Goal: Information Seeking & Learning: Learn about a topic

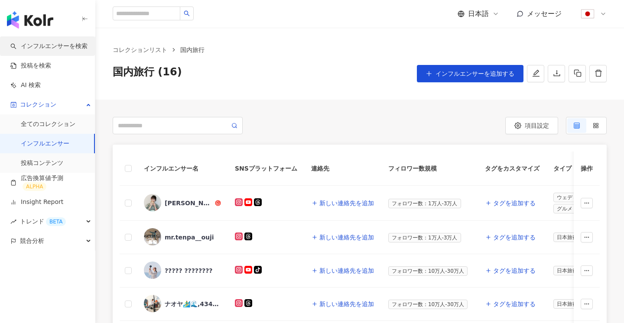
click at [41, 46] on link "インフルエンサーを検索" at bounding box center [48, 46] width 77 height 9
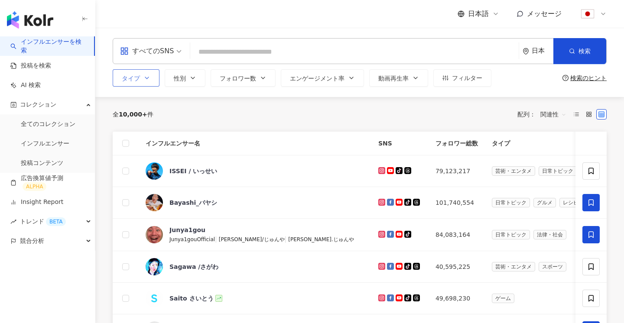
click at [127, 78] on span "タイプ" at bounding box center [131, 78] width 18 height 7
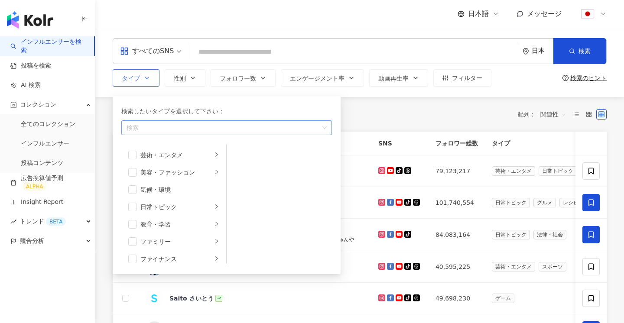
click at [165, 129] on div "button" at bounding box center [222, 128] width 198 height 6
type input "*"
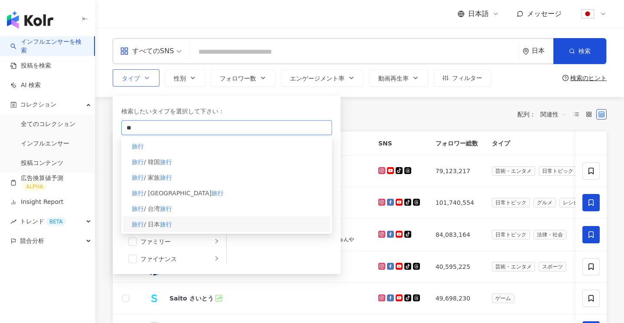
type input "**"
click at [187, 224] on div "旅行 / 日本 旅行" at bounding box center [226, 225] width 207 height 16
click at [379, 118] on div "全 10,000+ 件 配列： 関連性" at bounding box center [360, 114] width 494 height 14
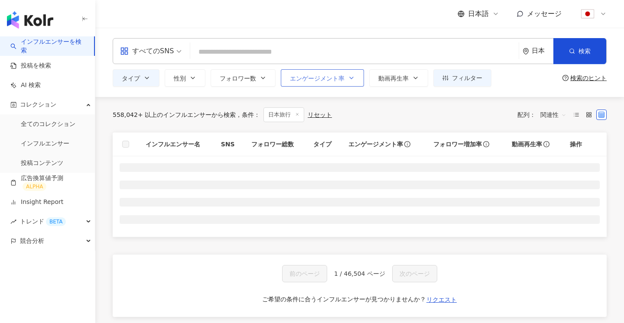
click at [328, 83] on button "エンゲージメント率" at bounding box center [322, 77] width 83 height 17
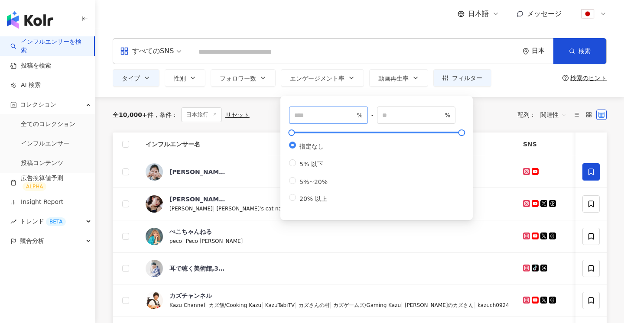
click at [318, 121] on span "%" at bounding box center [328, 115] width 79 height 17
click at [320, 119] on input "number" at bounding box center [324, 115] width 61 height 10
type input "*"
click at [247, 84] on button "フォロワー数" at bounding box center [242, 77] width 65 height 17
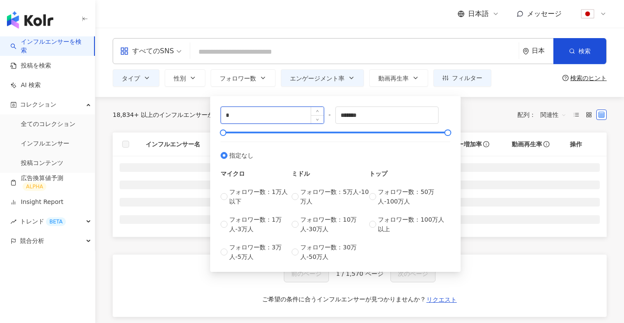
click at [257, 116] on input "*" at bounding box center [272, 115] width 103 height 16
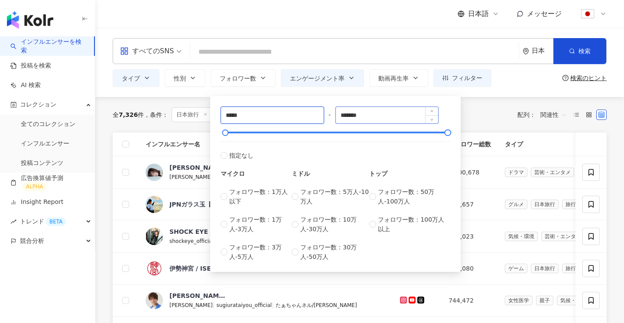
type input "*****"
drag, startPoint x: 399, startPoint y: 119, endPoint x: 280, endPoint y: 115, distance: 118.7
click at [281, 115] on div "***** - ******* 指定なし マイクロ フォロワー数：1万人以下 フォロワー数：1万人-3万人 フォロワー数：3万人-5万人 ミドル フォロワー数…" at bounding box center [335, 184] width 230 height 155
type input "******"
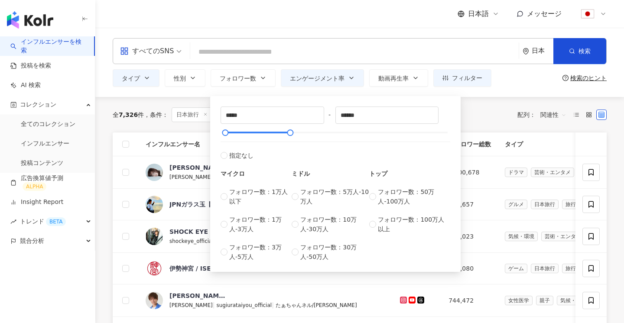
click at [479, 110] on div "全 7,326 件 条件 ： 日本旅行 エンゲージメント率：3% 以上 リセット 配列： 関連性" at bounding box center [360, 114] width 494 height 15
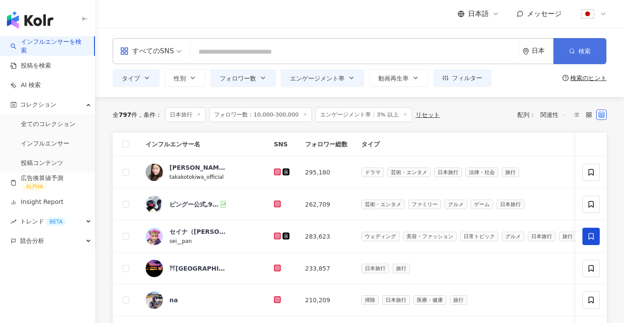
click at [575, 50] on button "検索" at bounding box center [579, 51] width 53 height 26
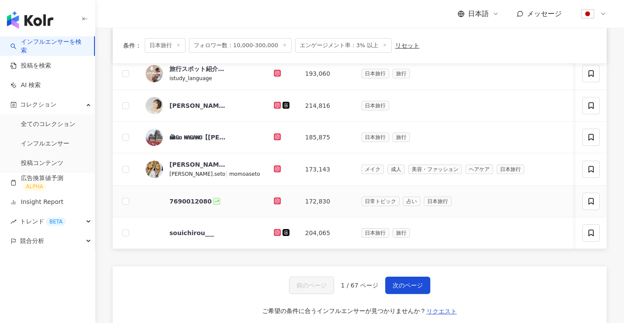
scroll to position [278, 0]
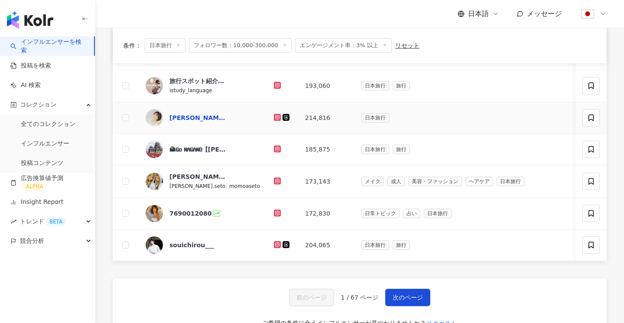
click at [200, 120] on div "久保ユリカ Kubo Yurika,187218132" at bounding box center [197, 117] width 56 height 9
click at [194, 242] on div "souichirou___" at bounding box center [191, 245] width 45 height 9
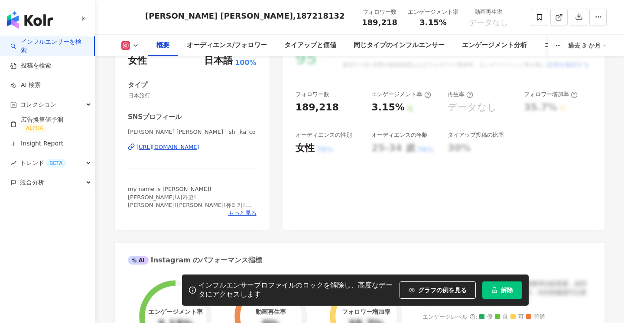
scroll to position [130, 0]
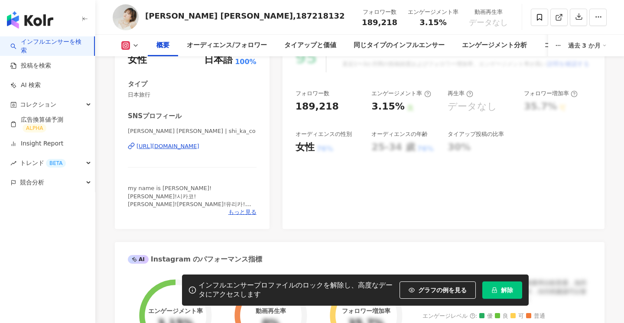
click at [505, 284] on button "解除" at bounding box center [502, 289] width 40 height 17
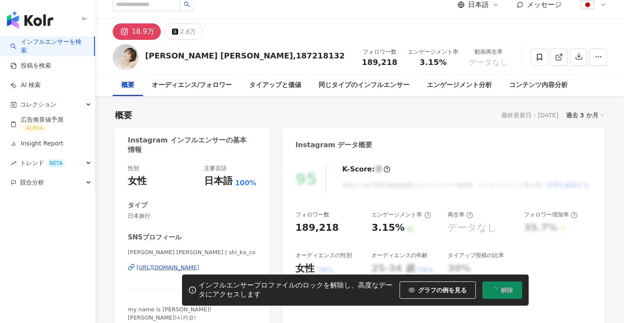
scroll to position [0, 0]
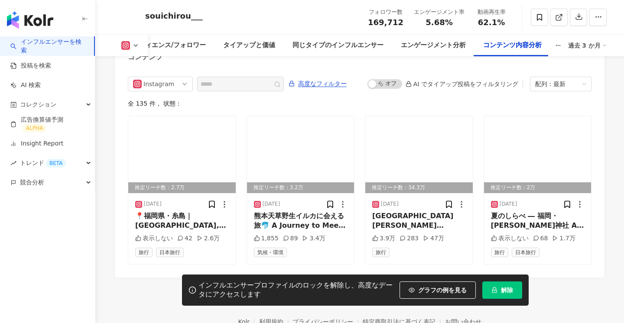
scroll to position [2699, 0]
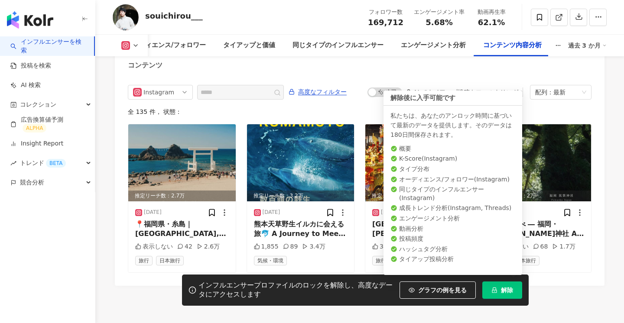
click at [498, 286] on button "解除" at bounding box center [502, 289] width 40 height 17
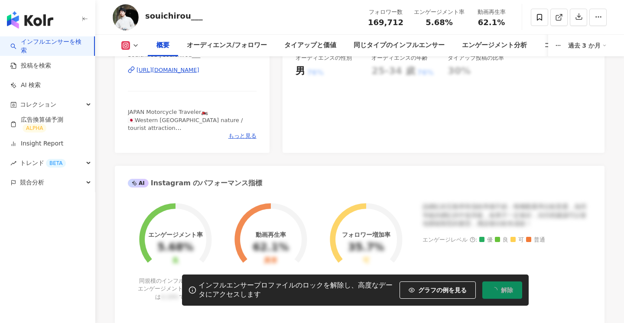
scroll to position [0, 0]
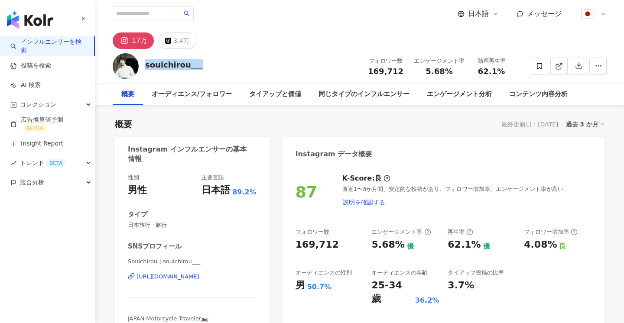
drag, startPoint x: 220, startPoint y: 67, endPoint x: 144, endPoint y: 67, distance: 75.8
click at [144, 67] on div "souichirou___ フォロワー数 169,712 エンゲージメント率 5.68% 動画再生率 62.1%" at bounding box center [359, 66] width 528 height 34
copy div "souichirou___"
click at [43, 49] on link "インフルエンサーを検索" at bounding box center [48, 46] width 77 height 17
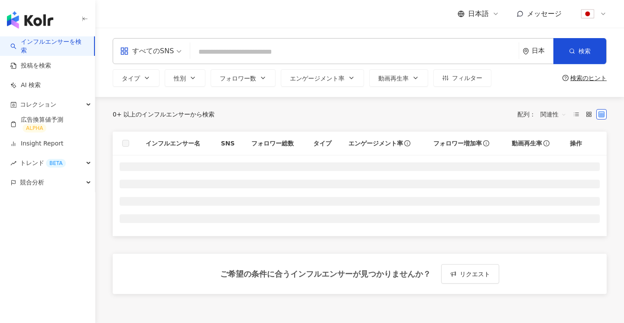
click at [42, 46] on link "インフルエンサーを検索" at bounding box center [48, 46] width 77 height 17
click at [137, 78] on span "タイプ" at bounding box center [131, 78] width 18 height 7
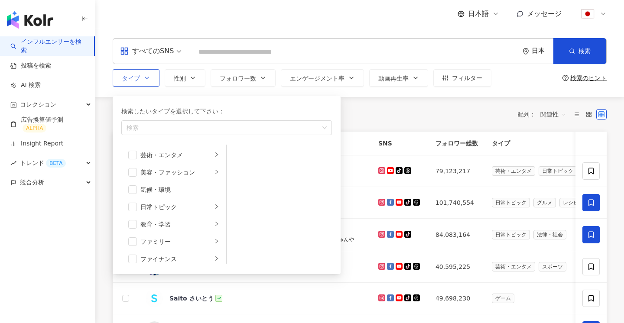
click at [172, 118] on div "検索したいタイプを選択して下さい： 検索" at bounding box center [226, 121] width 210 height 29
click at [171, 125] on div "button" at bounding box center [222, 128] width 198 height 6
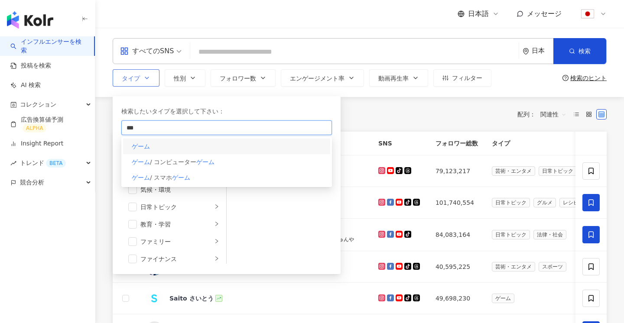
type input "***"
click at [191, 150] on div "ゲーム" at bounding box center [226, 147] width 207 height 16
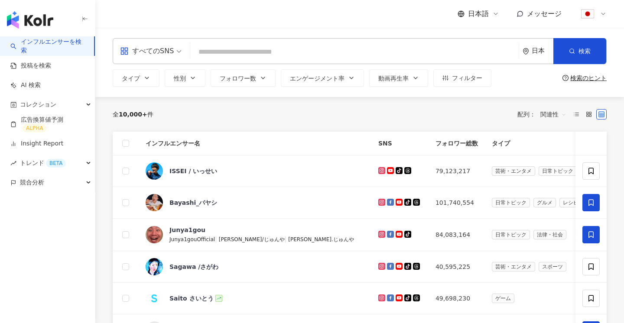
click at [378, 116] on div "全 10,000+ 件 配列： 関連性" at bounding box center [360, 114] width 494 height 14
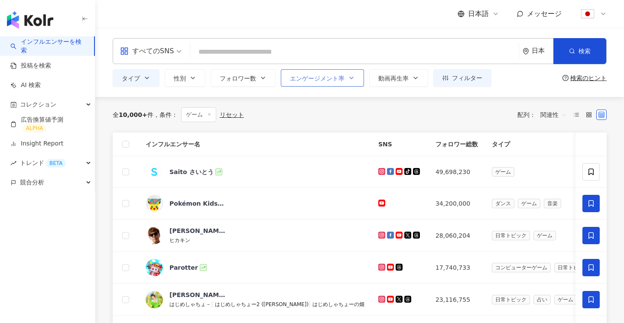
click at [324, 72] on button "エンゲージメント率" at bounding box center [322, 77] width 83 height 17
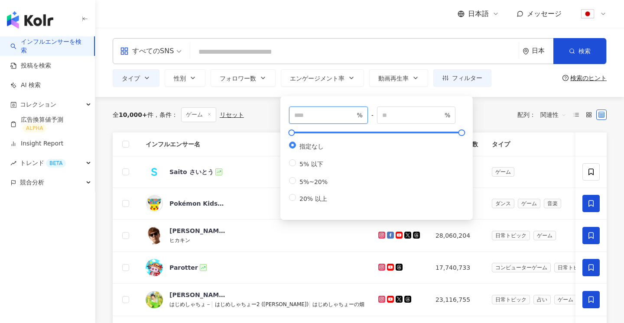
click at [312, 115] on input "number" at bounding box center [324, 115] width 61 height 10
type input "*"
click at [495, 116] on div "全 10,000+ 件 条件 ： ゲーム リセット 配列： 関連性" at bounding box center [360, 114] width 494 height 15
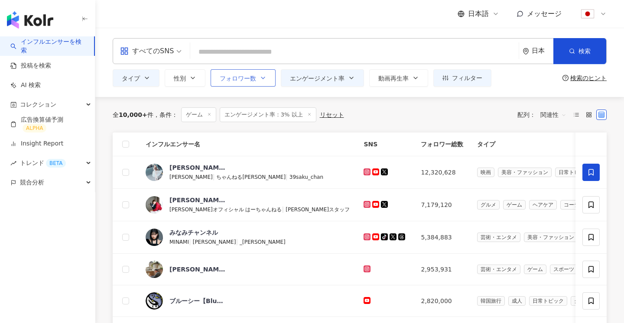
click at [240, 85] on button "フォロワー数" at bounding box center [242, 77] width 65 height 17
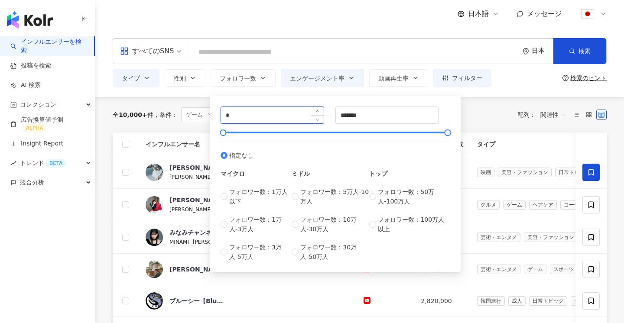
click at [240, 118] on input "*" at bounding box center [272, 115] width 103 height 16
type input "*****"
type input "******"
click at [470, 116] on div "全 10,000+ 件 条件 ： ゲーム エンゲージメント率：3% 以上 リセット 配列： 関連性" at bounding box center [360, 114] width 494 height 15
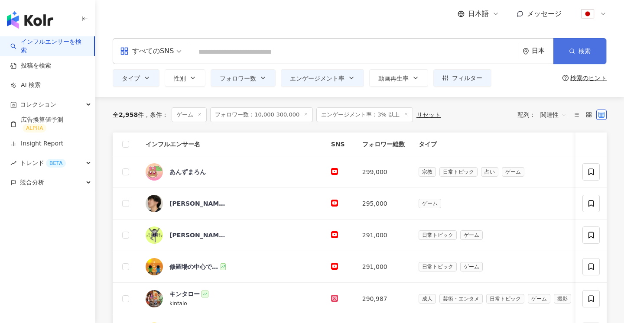
click at [578, 55] on button "検索" at bounding box center [579, 51] width 53 height 26
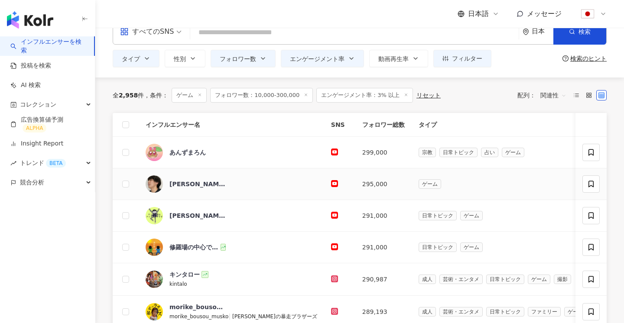
scroll to position [37, 0]
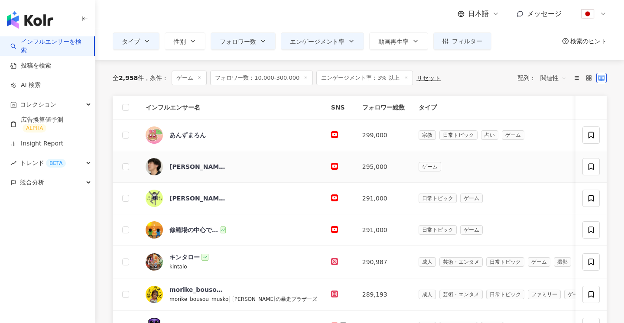
click at [207, 170] on span "中村劇場" at bounding box center [197, 166] width 56 height 9
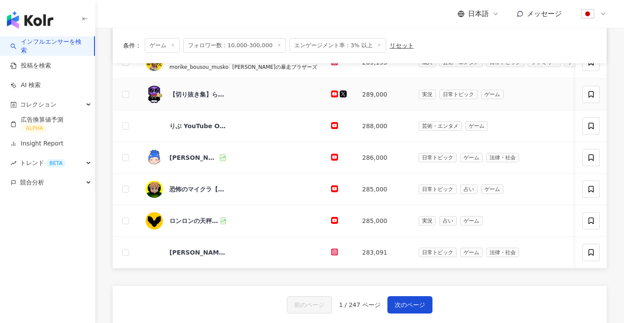
scroll to position [274, 0]
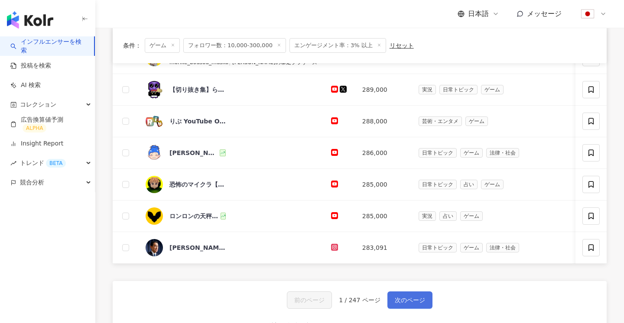
click at [413, 300] on span "次のページ" at bounding box center [409, 300] width 30 height 7
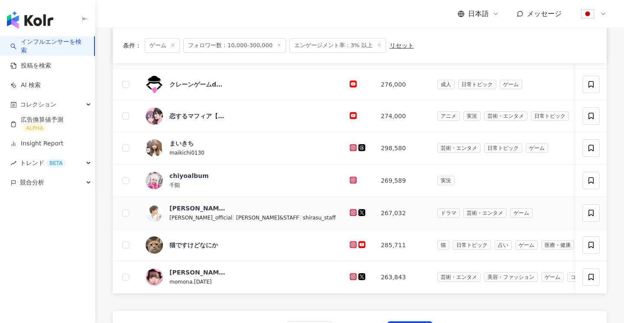
scroll to position [226, 0]
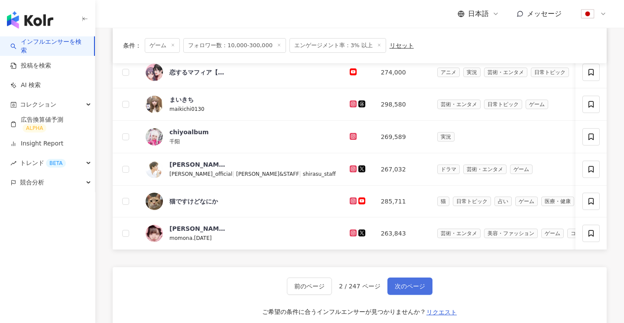
click at [407, 286] on span "次のページ" at bounding box center [409, 286] width 30 height 7
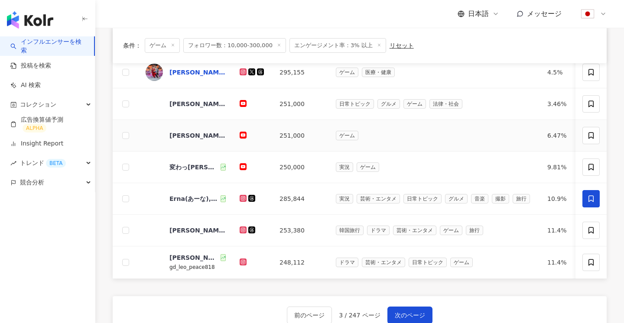
scroll to position [226, 0]
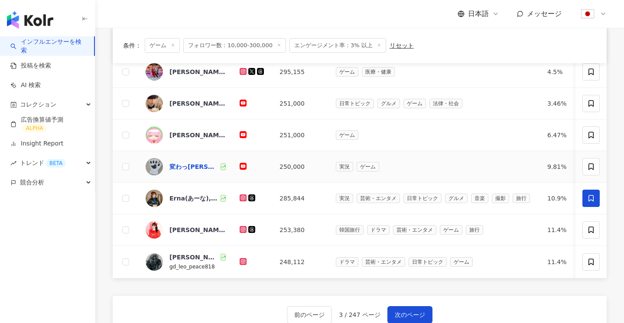
click at [194, 164] on div "変わったくまさん" at bounding box center [193, 166] width 49 height 9
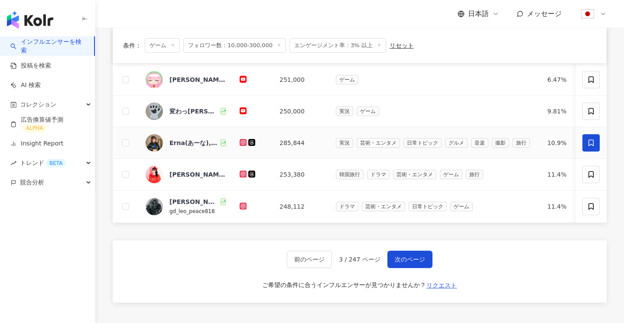
scroll to position [291, 0]
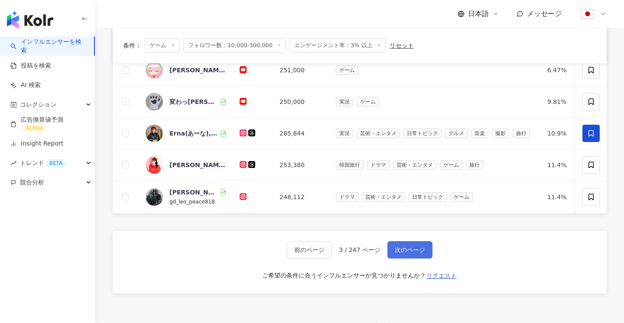
click at [401, 249] on span "次のページ" at bounding box center [409, 249] width 30 height 7
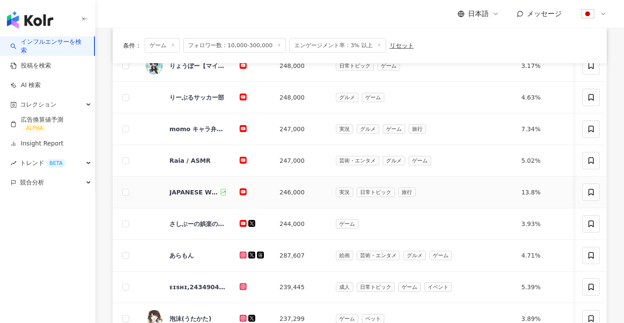
scroll to position [110, 0]
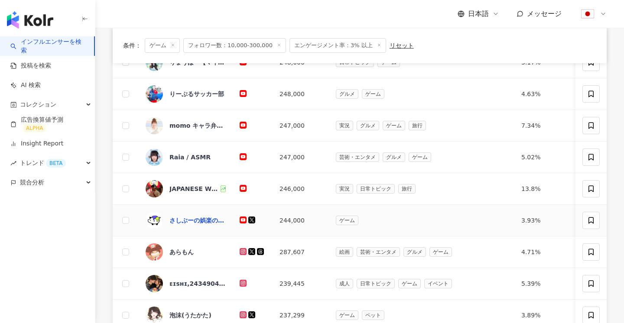
click at [208, 220] on div "さしぶーの娯楽の旅チャンネル【Sashibu】" at bounding box center [197, 220] width 56 height 9
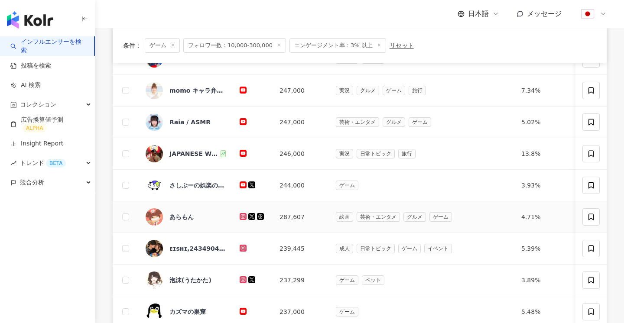
scroll to position [228, 0]
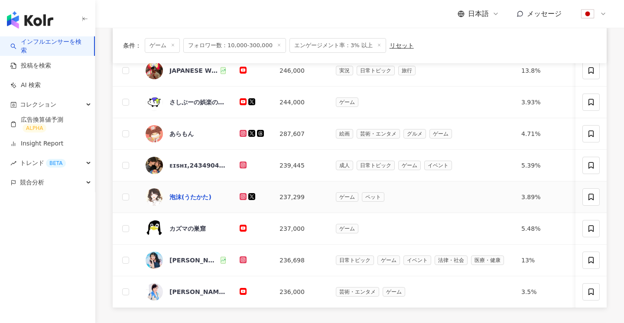
click at [194, 193] on div "泡沫(うたかた)" at bounding box center [190, 197] width 42 height 9
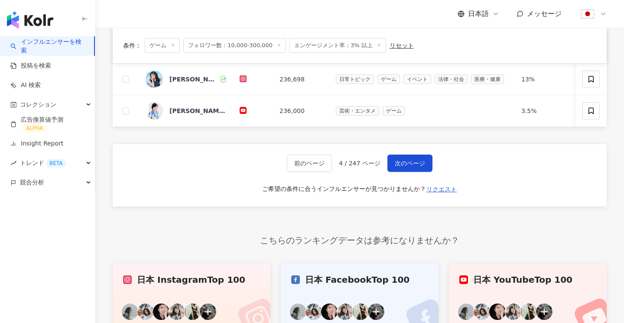
scroll to position [312, 0]
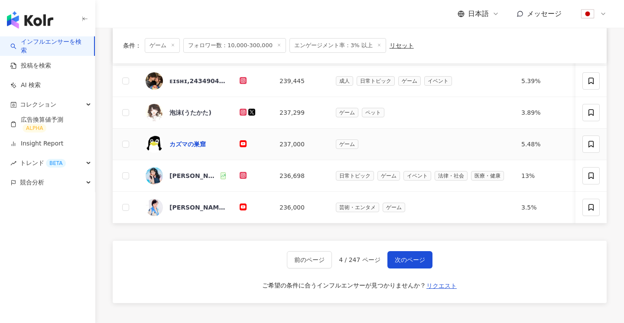
click at [196, 141] on div "カズマの巣窟" at bounding box center [187, 144] width 36 height 9
click at [399, 259] on span "次のページ" at bounding box center [409, 259] width 30 height 7
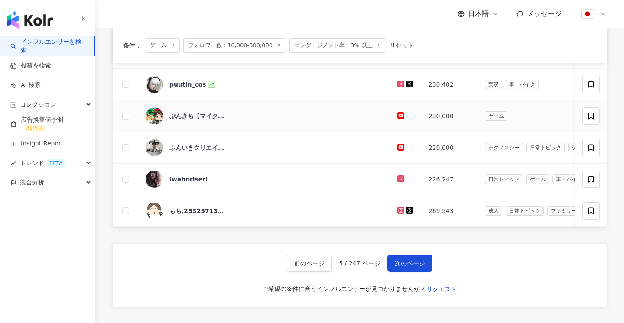
click at [275, 121] on div "ぷんきち【マイクラ】" at bounding box center [264, 115] width 238 height 17
click at [415, 262] on span "次のページ" at bounding box center [409, 263] width 30 height 7
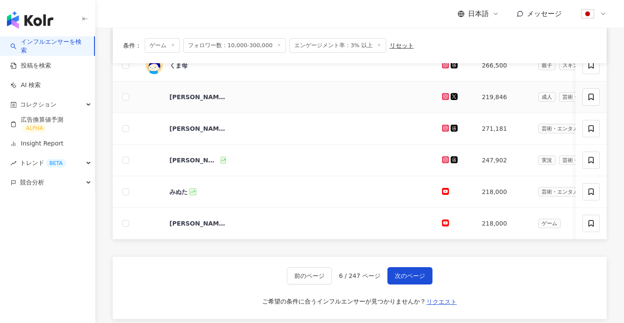
scroll to position [317, 0]
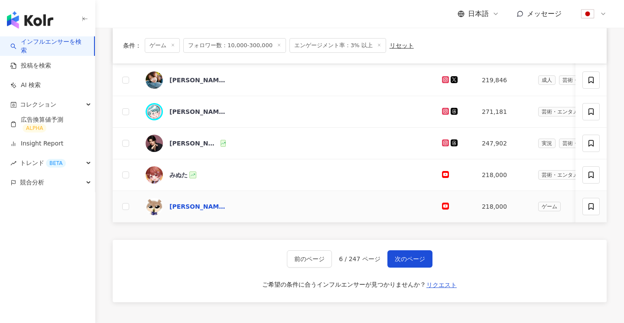
click at [213, 209] on div "エミ ゲーム研究会" at bounding box center [197, 206] width 56 height 9
click at [405, 254] on button "次のページ" at bounding box center [409, 258] width 45 height 17
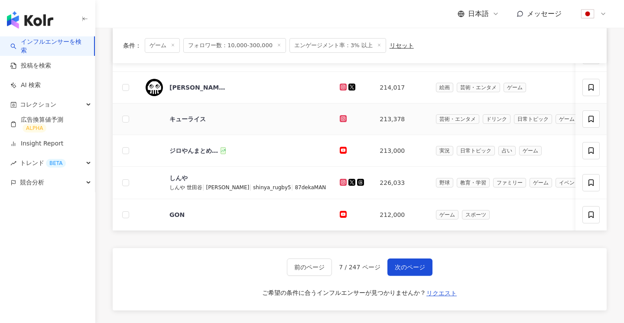
scroll to position [292, 0]
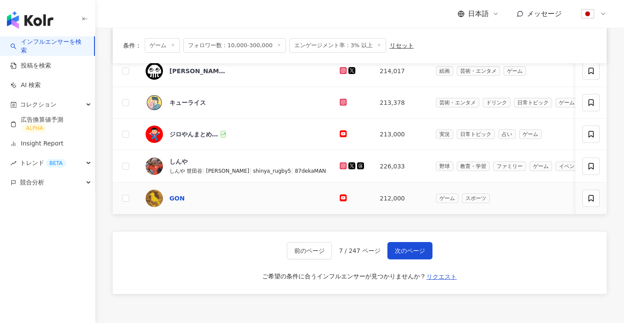
click at [175, 198] on div "GON" at bounding box center [176, 198] width 15 height 9
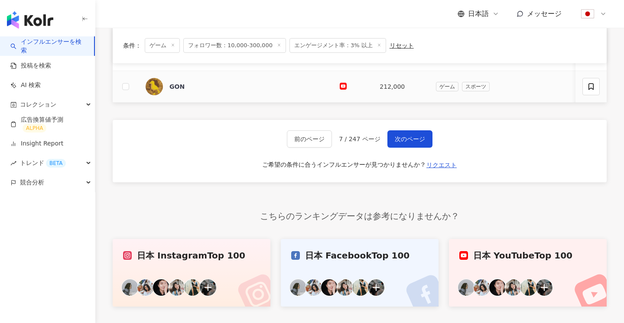
scroll to position [477, 0]
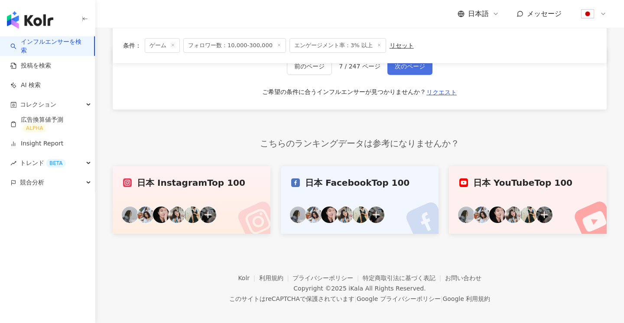
click at [404, 68] on span "次のページ" at bounding box center [409, 66] width 30 height 7
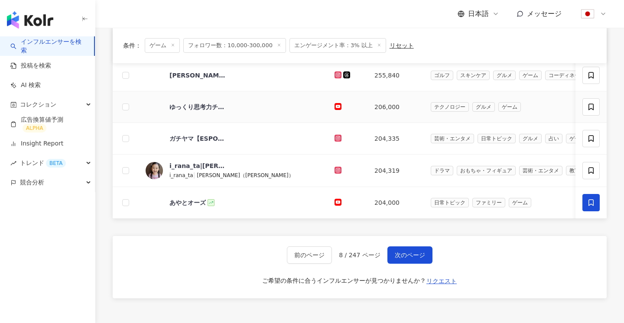
scroll to position [343, 0]
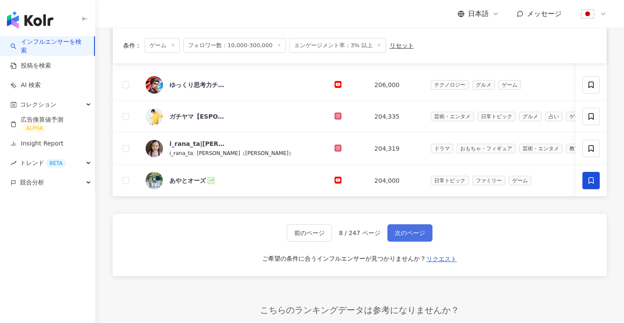
click at [417, 237] on button "次のページ" at bounding box center [409, 232] width 45 height 17
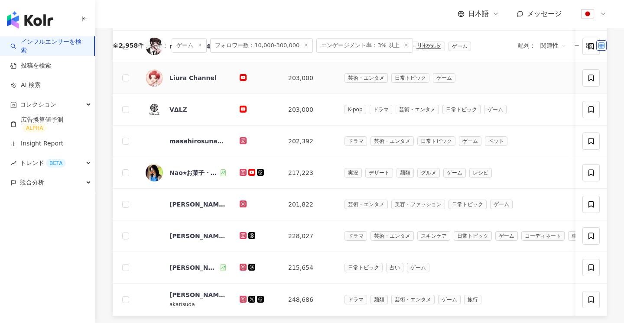
scroll to position [388, 0]
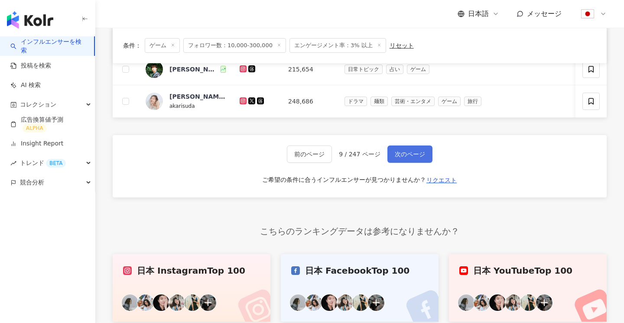
click at [411, 146] on button "次のページ" at bounding box center [409, 153] width 45 height 17
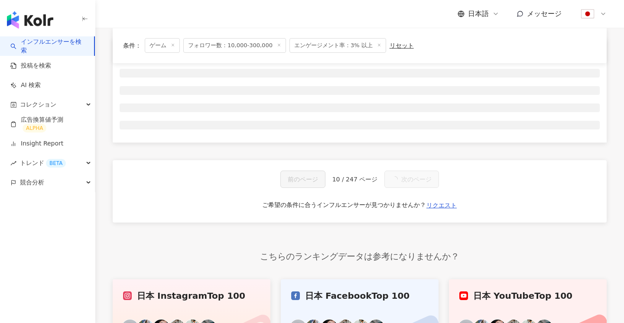
scroll to position [0, 0]
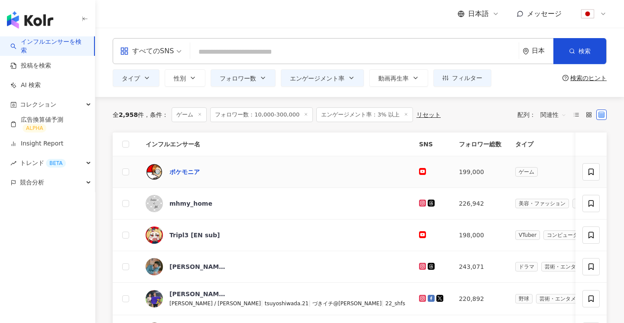
click at [192, 170] on div "ポケモニア" at bounding box center [184, 172] width 30 height 9
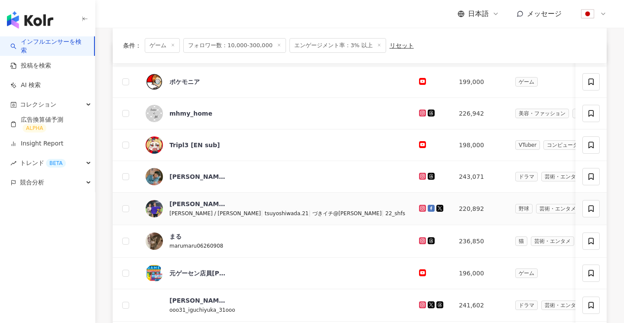
scroll to position [187, 0]
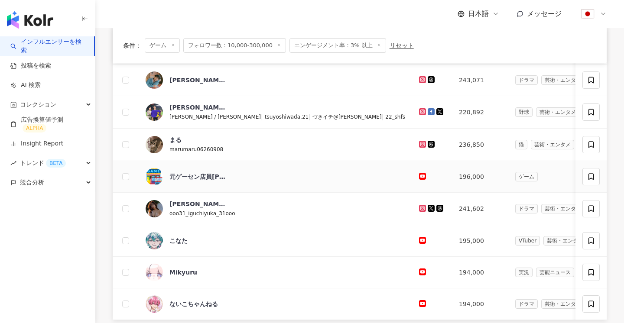
click at [198, 183] on div "元ゲーセン店員Kanon" at bounding box center [197, 176] width 56 height 17
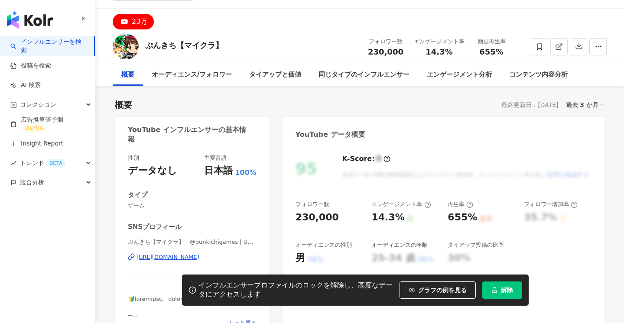
scroll to position [19, 0]
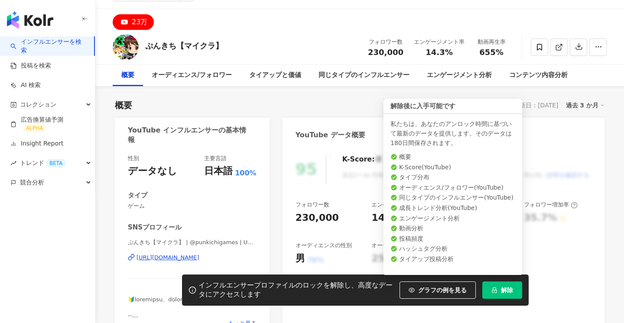
click at [498, 284] on button "解除" at bounding box center [502, 289] width 40 height 17
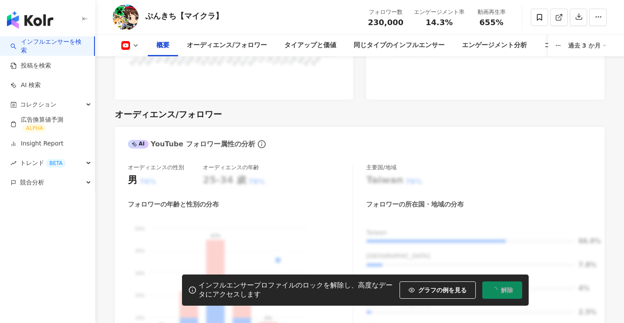
scroll to position [866, 0]
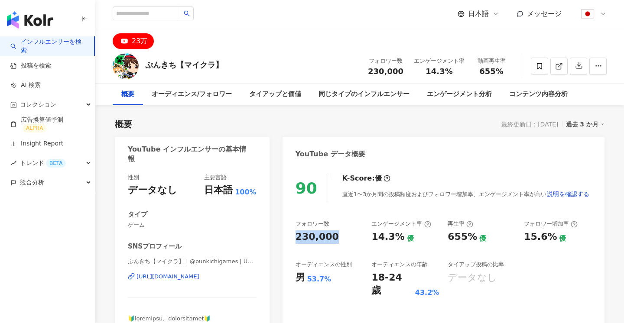
drag, startPoint x: 332, startPoint y: 237, endPoint x: 290, endPoint y: 237, distance: 41.6
click at [290, 237] on div "90 K-Score : 優 直近1〜3か月間の投稿頻度およびフォロワー増加率、エンゲージメント率が高い 説明を確認する フォロワー数 230,000 エンゲ…" at bounding box center [443, 262] width 322 height 194
copy div "230,000"
click at [176, 270] on div "ぷんきち【マイクラ】 | @punkichigames | UCXegLoqVYNji_qLi9hpN_FA https://www.youtube.com/…" at bounding box center [192, 283] width 129 height 51
click at [175, 276] on div "https://www.youtube.com/channel/UCXegLoqVYNji_qLi9hpN_FA" at bounding box center [167, 277] width 63 height 8
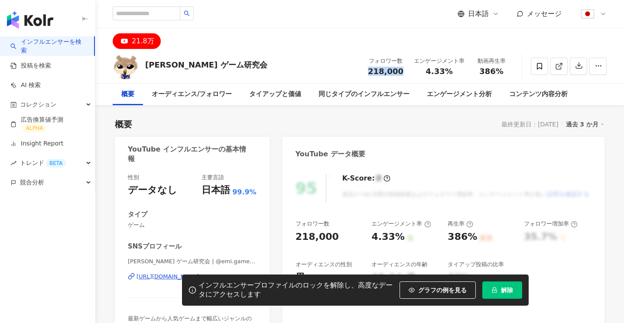
drag, startPoint x: 361, startPoint y: 70, endPoint x: 406, endPoint y: 70, distance: 44.6
click at [406, 70] on div "エミ ゲーム研究会 フォロワー数 218,000 エンゲージメント率 4.33% 動画再生率 386%" at bounding box center [359, 66] width 528 height 34
copy span "218,000"
click at [508, 295] on button "解除" at bounding box center [502, 289] width 40 height 17
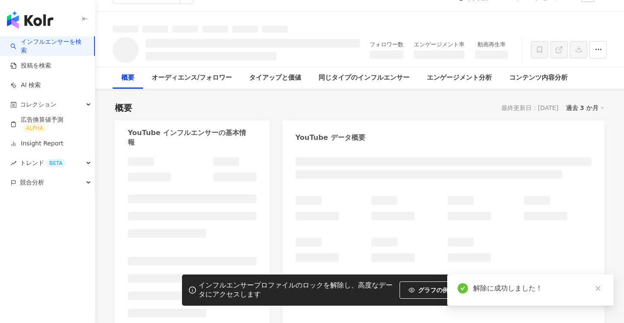
scroll to position [40, 0]
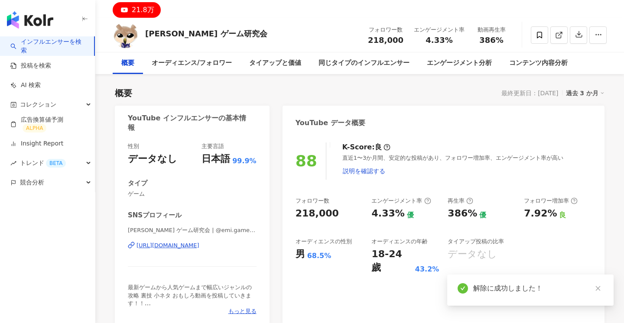
scroll to position [33, 0]
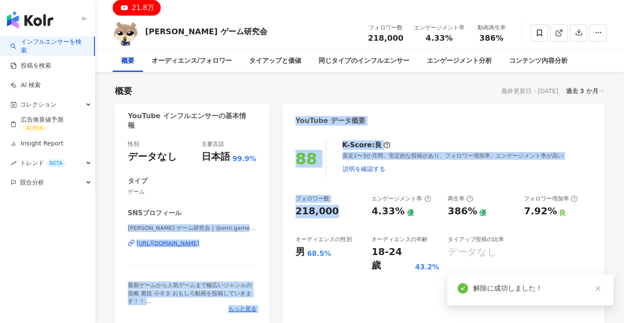
drag, startPoint x: 336, startPoint y: 213, endPoint x: 270, endPoint y: 213, distance: 66.3
copy div "SNSプロフィール エミ ゲーム研究会 | @emi.game.study1 | UCUBDKxid8JftUm_cb7Ql3Aw https://www.y…"
drag, startPoint x: 314, startPoint y: 213, endPoint x: 321, endPoint y: 213, distance: 7.4
click at [314, 213] on div "218,000" at bounding box center [316, 211] width 43 height 13
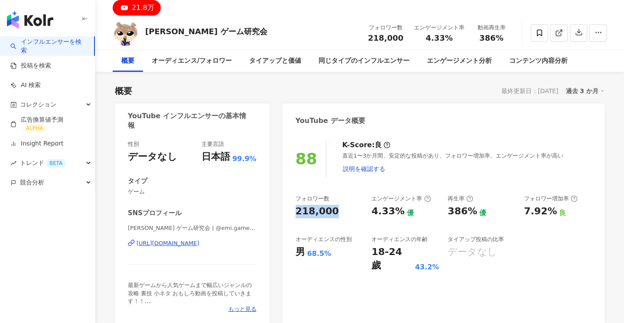
drag, startPoint x: 336, startPoint y: 213, endPoint x: 296, endPoint y: 213, distance: 39.4
click at [296, 213] on div "218,000" at bounding box center [329, 211] width 68 height 13
copy div "218,000"
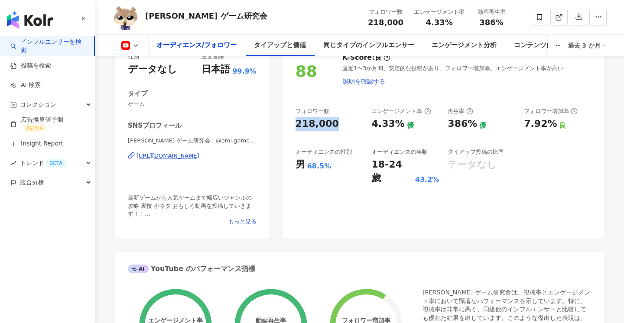
scroll to position [0, 0]
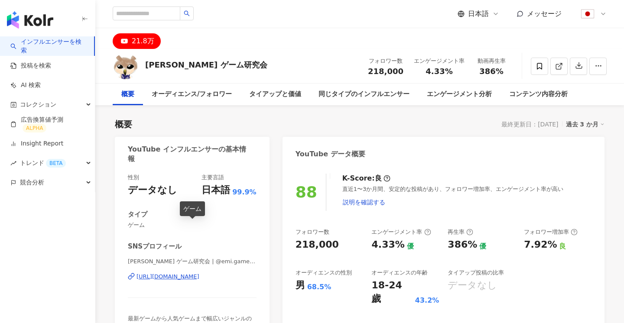
click at [199, 284] on div "エミ ゲーム研究会 | @emi.game.study1 | UCUBDKxid8JftUm_cb7Ql3Aw https://www.youtube.com…" at bounding box center [192, 283] width 129 height 51
click at [199, 279] on div "https://www.youtube.com/channel/UCUBDKxid8JftUm_cb7Ql3Aw" at bounding box center [167, 277] width 63 height 8
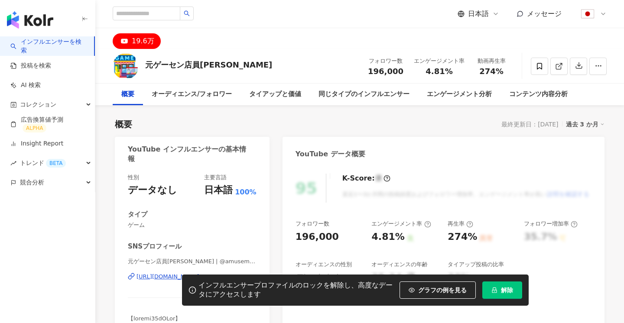
click at [501, 295] on button "解除" at bounding box center [502, 289] width 40 height 17
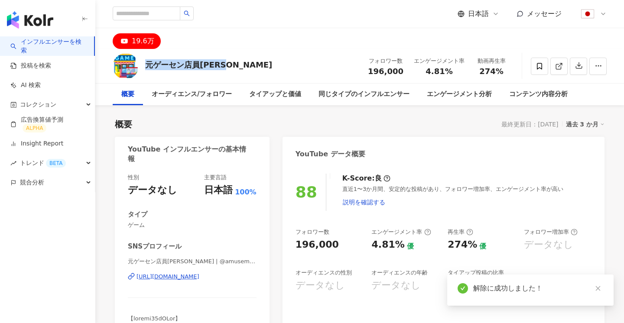
copy div "元ゲーセン店員Kanon"
drag, startPoint x: 233, startPoint y: 68, endPoint x: 143, endPoint y: 68, distance: 90.1
click at [143, 68] on div "元ゲーセン店員Kanon フォロワー数 196,000 エンゲージメント率 4.81% 動画再生率 274%" at bounding box center [359, 66] width 528 height 34
click at [162, 275] on div "https://www.youtube.com/channel/UCwZK-4WTJxup4n5rWMDZztA" at bounding box center [167, 277] width 63 height 8
click at [61, 43] on link "インフルエンサーを検索" at bounding box center [48, 46] width 77 height 17
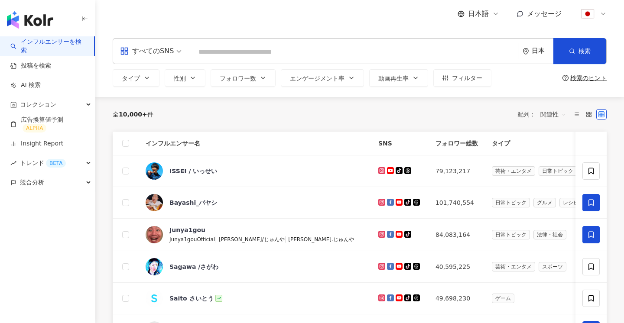
click at [239, 52] on input "search" at bounding box center [354, 52] width 321 height 16
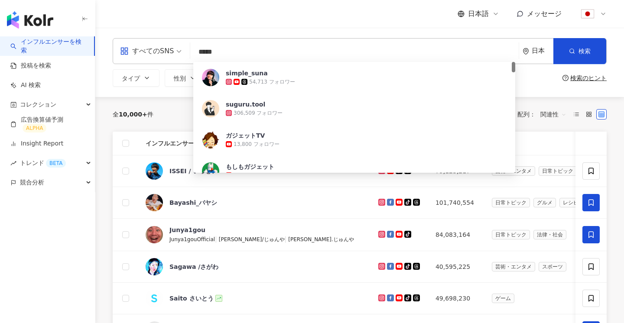
type input "*****"
click at [166, 104] on div "全 10,000+ 件 配列： 関連性" at bounding box center [360, 114] width 494 height 35
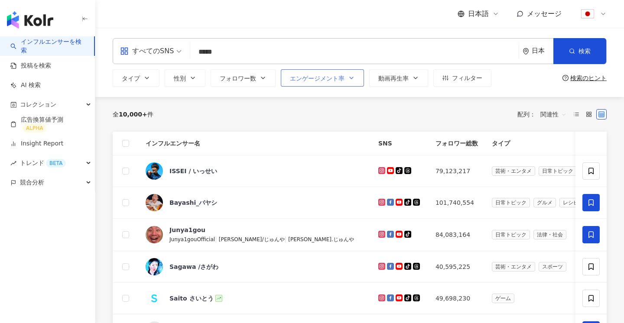
click at [333, 80] on span "エンゲージメント率" at bounding box center [317, 78] width 55 height 7
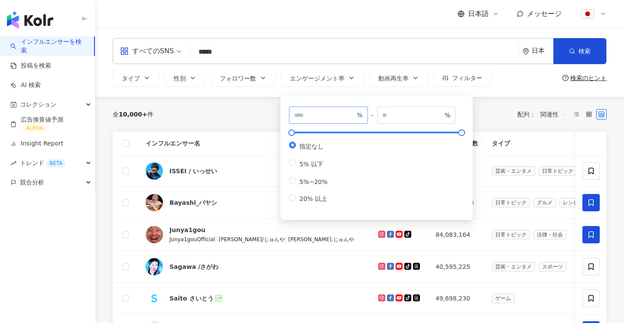
click at [317, 120] on span "%" at bounding box center [328, 115] width 79 height 17
click at [314, 111] on input "number" at bounding box center [324, 115] width 61 height 10
type input "*"
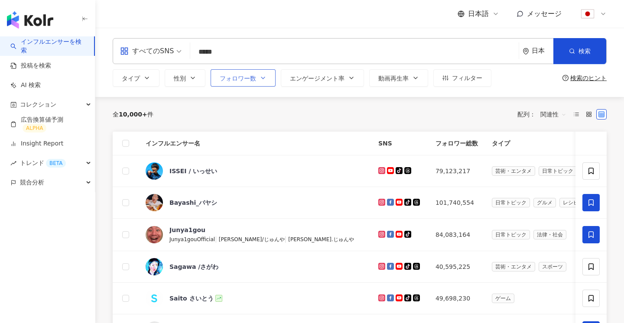
click at [250, 80] on span "フォロワー数" at bounding box center [238, 78] width 36 height 7
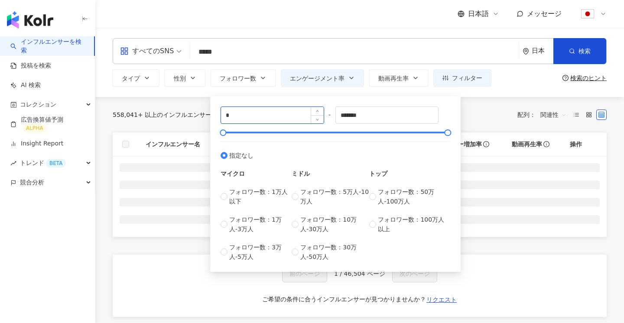
click at [275, 117] on input "*" at bounding box center [272, 115] width 103 height 16
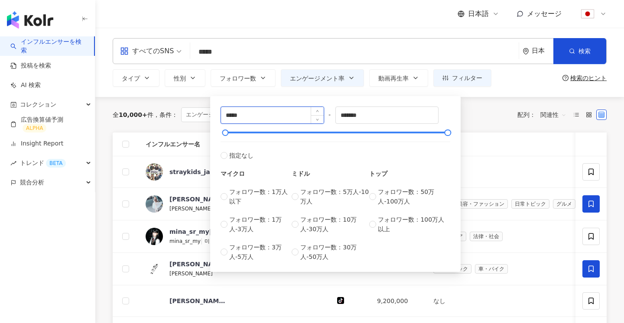
type input "*****"
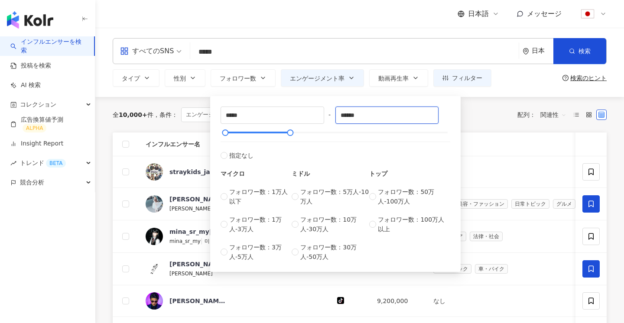
type input "******"
click at [480, 116] on div "全 10,000+ 件 条件 ： エンゲージメント率：3% 以上 リセット 配列： 関連性" at bounding box center [360, 114] width 494 height 15
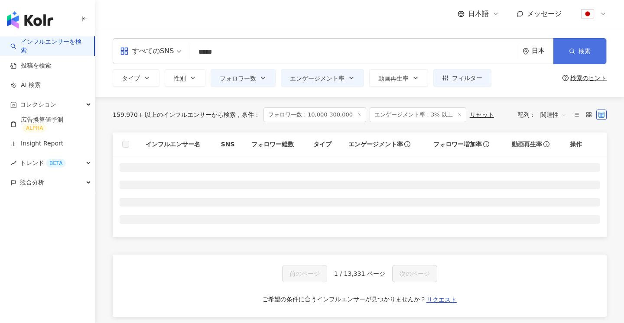
click at [572, 48] on icon "button" at bounding box center [572, 51] width 6 height 6
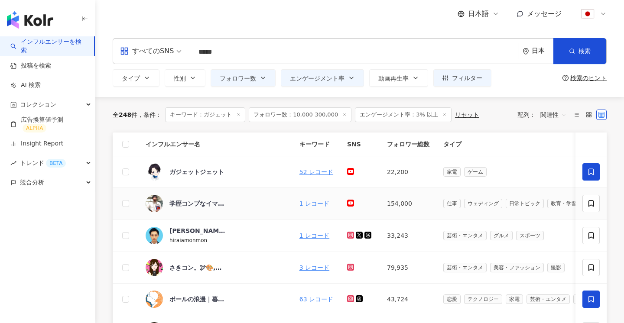
drag, startPoint x: 286, startPoint y: 206, endPoint x: 259, endPoint y: 151, distance: 61.0
click at [299, 205] on link "1 レコード" at bounding box center [314, 203] width 30 height 7
click at [170, 59] on span at bounding box center [150, 51] width 61 height 25
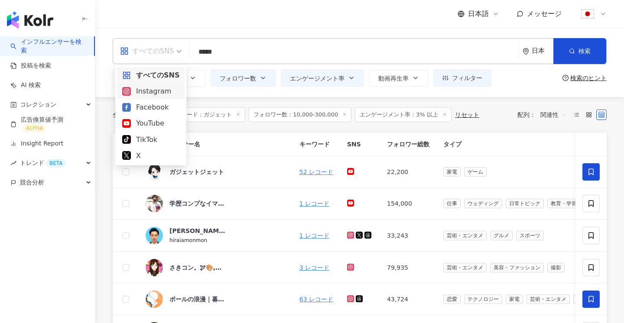
click at [153, 95] on div "Instagram" at bounding box center [150, 91] width 57 height 11
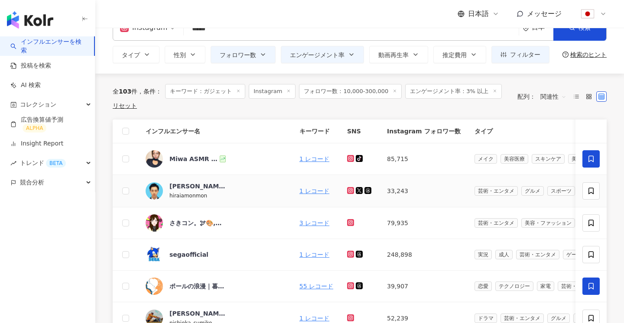
scroll to position [32, 0]
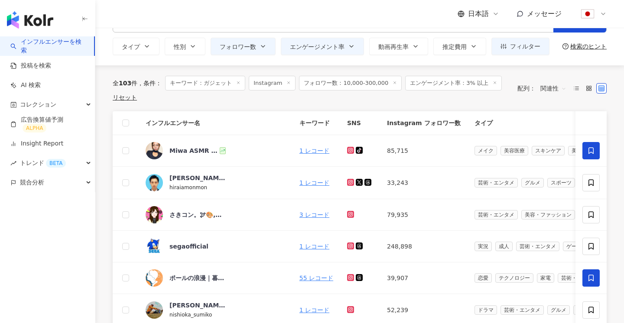
click at [543, 87] on span "関連性" at bounding box center [553, 88] width 26 height 14
click at [548, 178] on div "キーワード" at bounding box center [569, 180] width 55 height 10
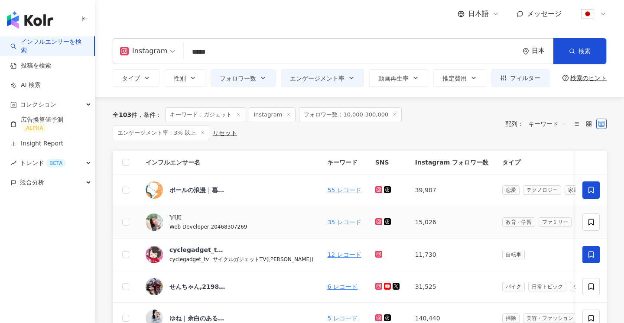
click at [250, 219] on div "𝕐𝕌𝕀 Web Developer,20468307269" at bounding box center [229, 222] width 168 height 18
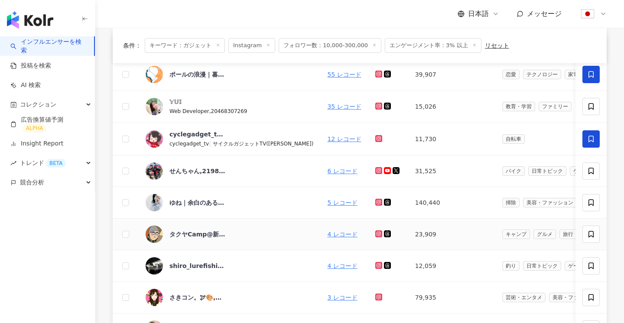
scroll to position [99, 0]
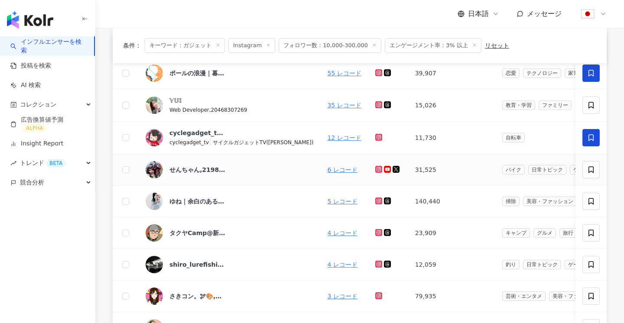
click at [408, 171] on td "31,525" at bounding box center [451, 170] width 87 height 32
click at [327, 168] on link "6 レコード" at bounding box center [342, 169] width 30 height 7
click at [327, 199] on link "5 レコード" at bounding box center [342, 201] width 30 height 7
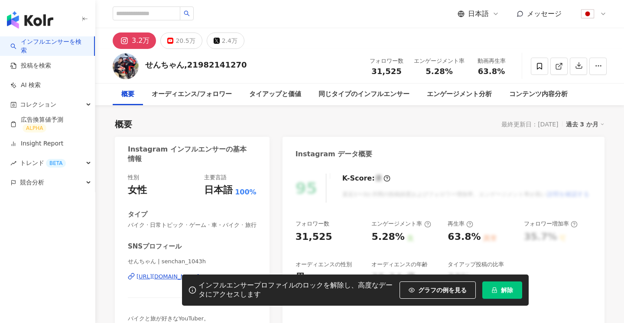
click at [492, 288] on icon "lock" at bounding box center [494, 291] width 5 height 6
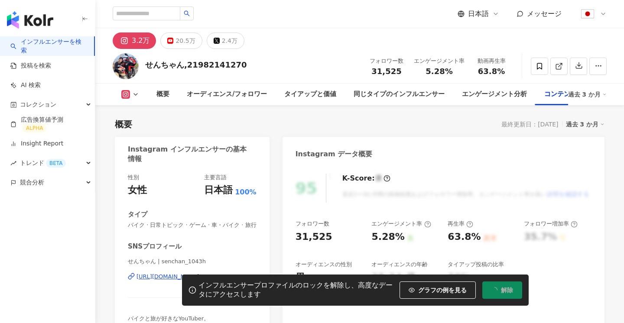
scroll to position [2678, 0]
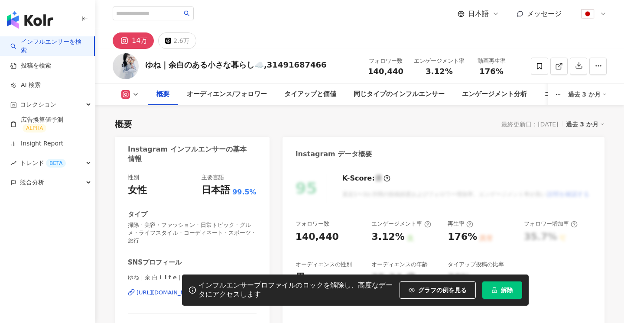
click at [495, 293] on button "解除" at bounding box center [502, 289] width 40 height 17
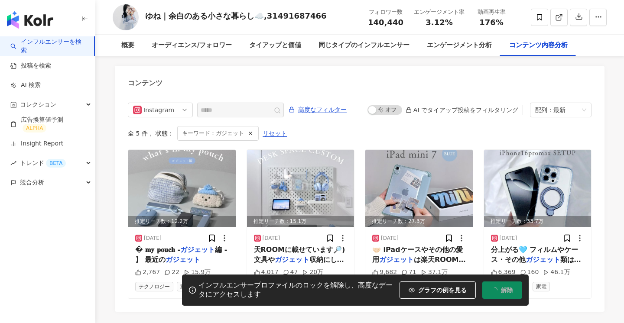
scroll to position [2709, 0]
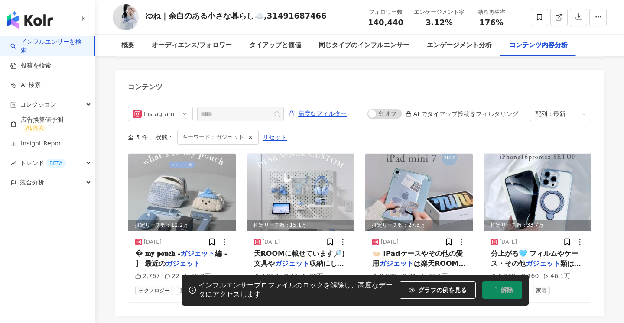
click at [602, 275] on div "インフルエンサープロファイルのロックを解除し、高度なデータにアクセスします グラフの例を見る 解除" at bounding box center [312, 290] width 624 height 31
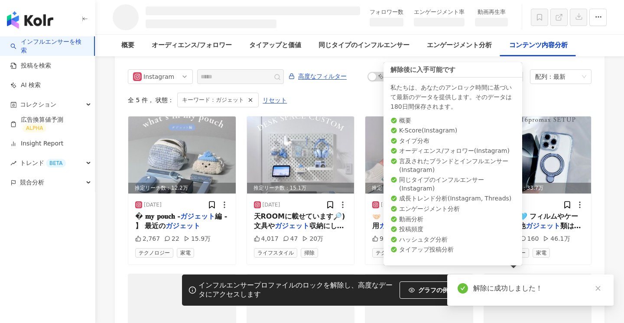
scroll to position [2339, 0]
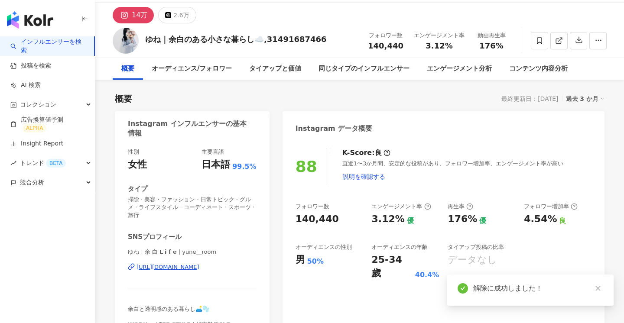
scroll to position [29, 0]
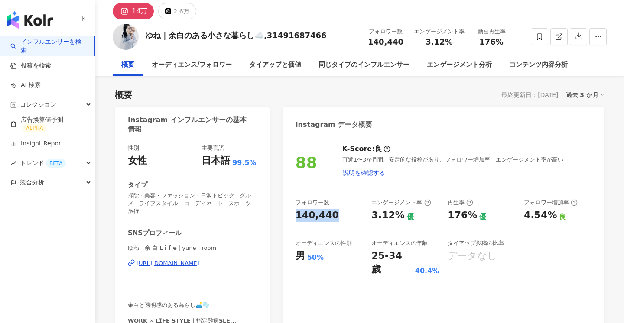
drag, startPoint x: 337, startPoint y: 213, endPoint x: 293, endPoint y: 213, distance: 43.7
click at [293, 213] on div "88 K-Score : 良 直近1〜3か月間、安定的な投稿があり、フォロワー増加率、エンゲージメント率が高い 説明を確認する フォロワー数 140,440 …" at bounding box center [443, 241] width 322 height 210
copy div "140,440"
click at [166, 263] on div "[URL][DOMAIN_NAME]" at bounding box center [167, 263] width 63 height 8
